Goal: Task Accomplishment & Management: Use online tool/utility

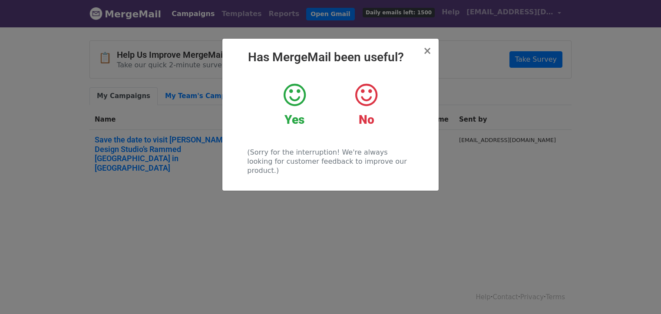
click at [300, 115] on strong "Yes" at bounding box center [294, 119] width 20 height 14
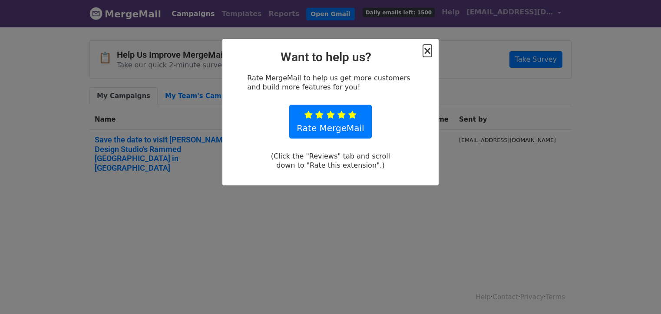
click at [429, 49] on span "×" at bounding box center [427, 51] width 9 height 12
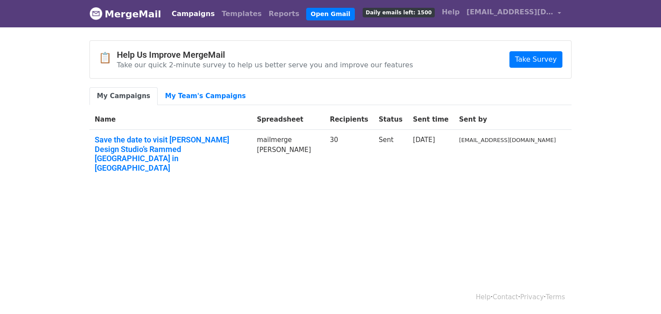
click at [184, 12] on link "Campaigns" at bounding box center [193, 13] width 50 height 17
click at [182, 15] on link "Campaigns" at bounding box center [193, 13] width 50 height 17
click at [190, 13] on link "Campaigns" at bounding box center [193, 13] width 50 height 17
click at [129, 15] on link "MergeMail" at bounding box center [125, 14] width 72 height 18
click at [129, 13] on link "MergeMail" at bounding box center [125, 14] width 72 height 18
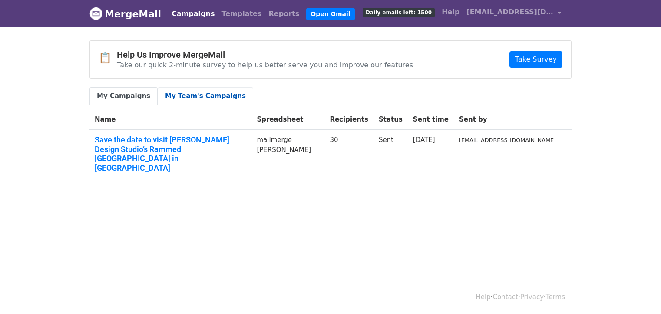
click at [169, 100] on link "My Team's Campaigns" at bounding box center [206, 96] width 96 height 18
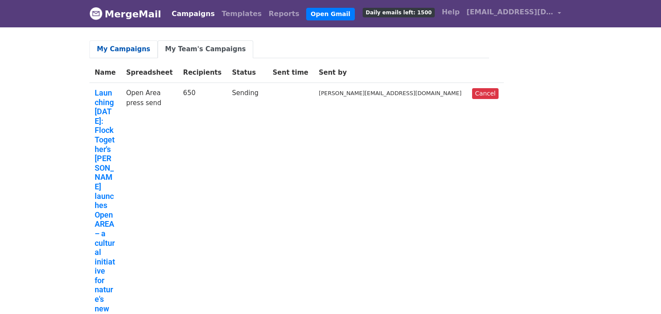
click at [125, 47] on link "My Campaigns" at bounding box center [123, 49] width 68 height 18
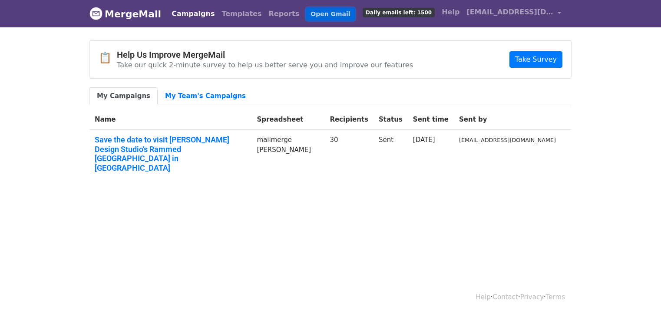
click at [308, 13] on link "Open Gmail" at bounding box center [330, 14] width 48 height 13
click at [136, 15] on link "MergeMail" at bounding box center [125, 14] width 72 height 18
click at [191, 13] on link "Campaigns" at bounding box center [193, 13] width 50 height 17
click at [312, 16] on link "Open Gmail" at bounding box center [330, 14] width 48 height 13
